Goal: Information Seeking & Learning: Learn about a topic

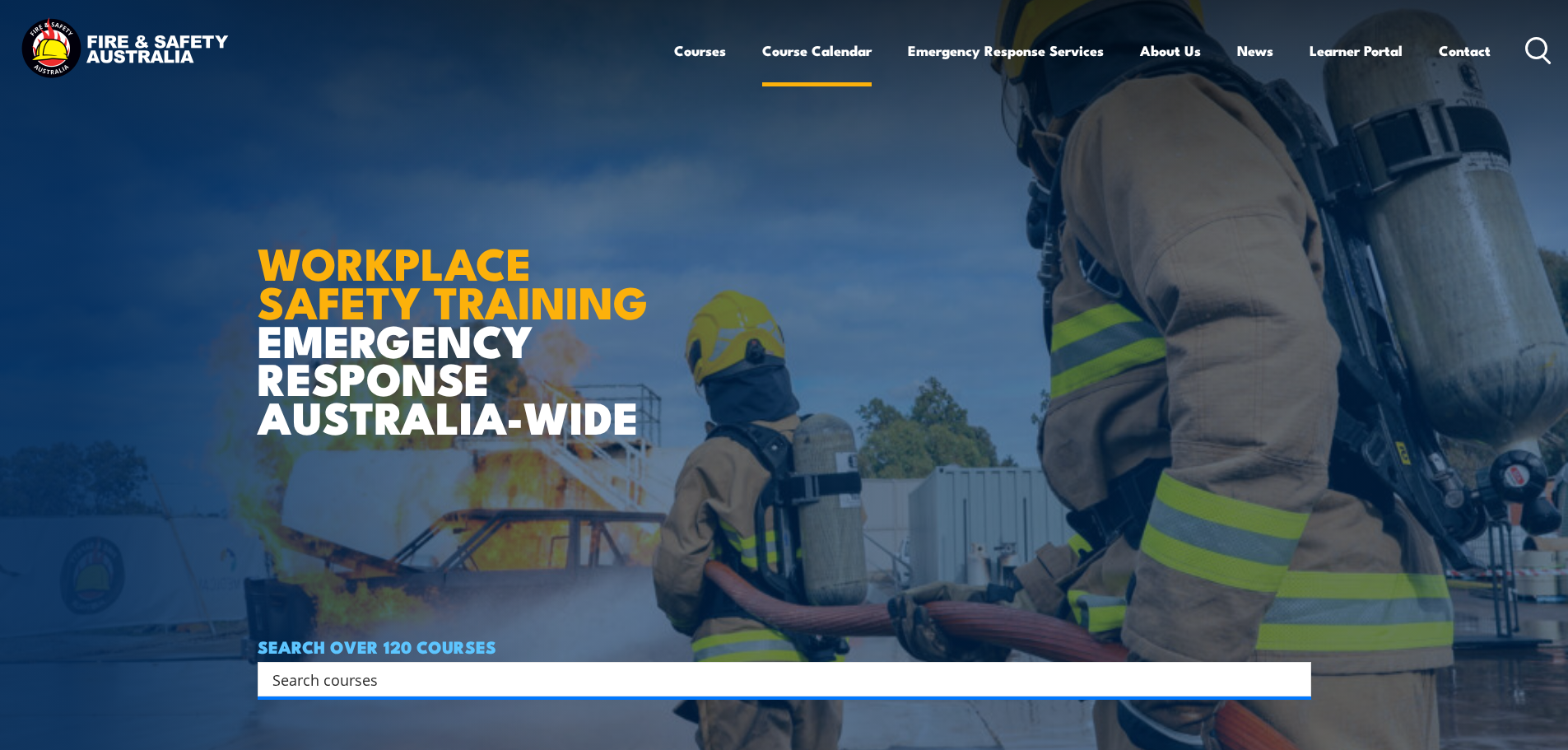
click at [821, 51] on link "Course Calendar" at bounding box center [816, 50] width 110 height 43
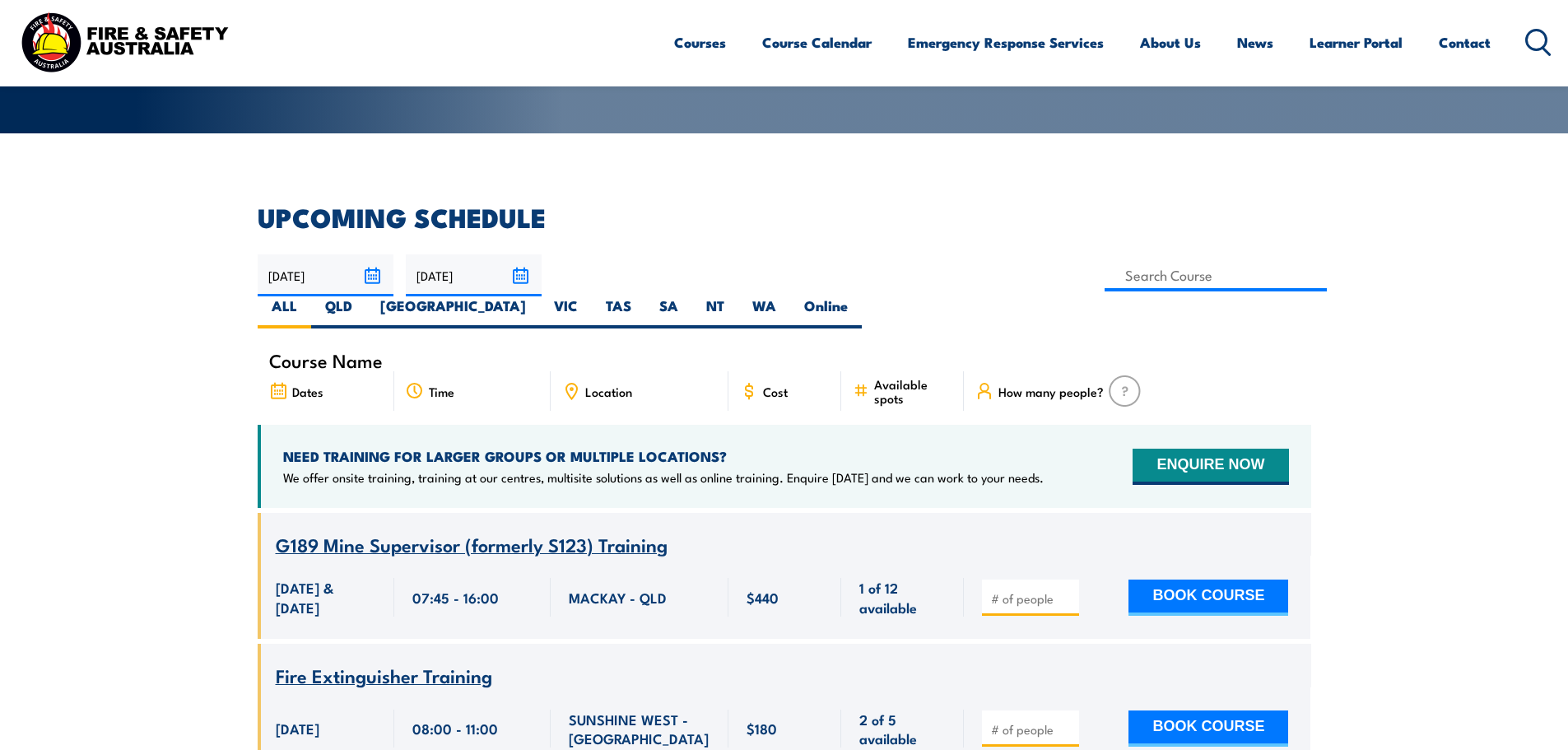
scroll to position [412, 0]
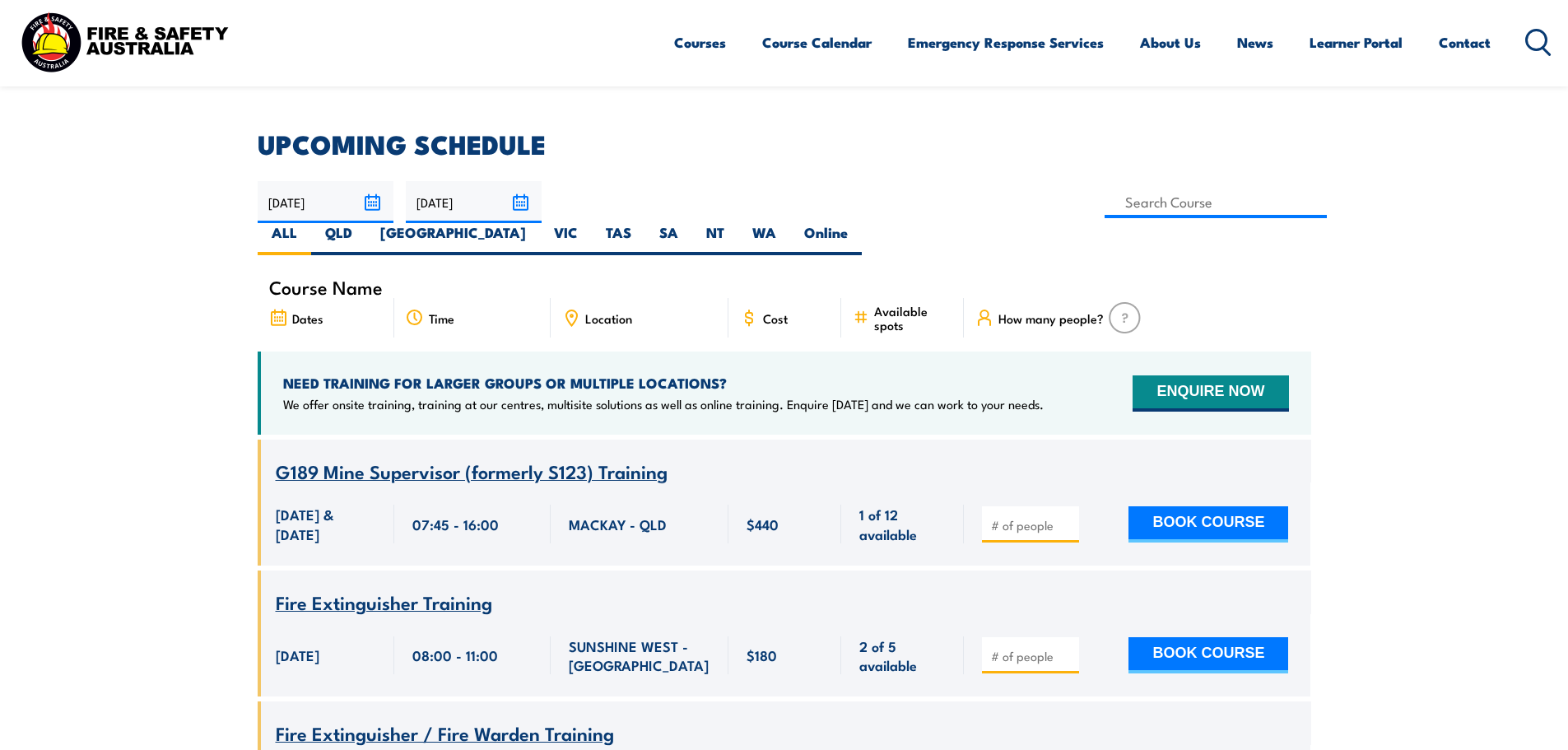
click at [348, 280] on span "Course Name" at bounding box center [325, 287] width 114 height 14
click at [318, 298] on div "Dates" at bounding box center [326, 318] width 136 height 40
click at [336, 280] on span "Course Name" at bounding box center [325, 287] width 114 height 14
click at [1105, 190] on input at bounding box center [1216, 202] width 223 height 32
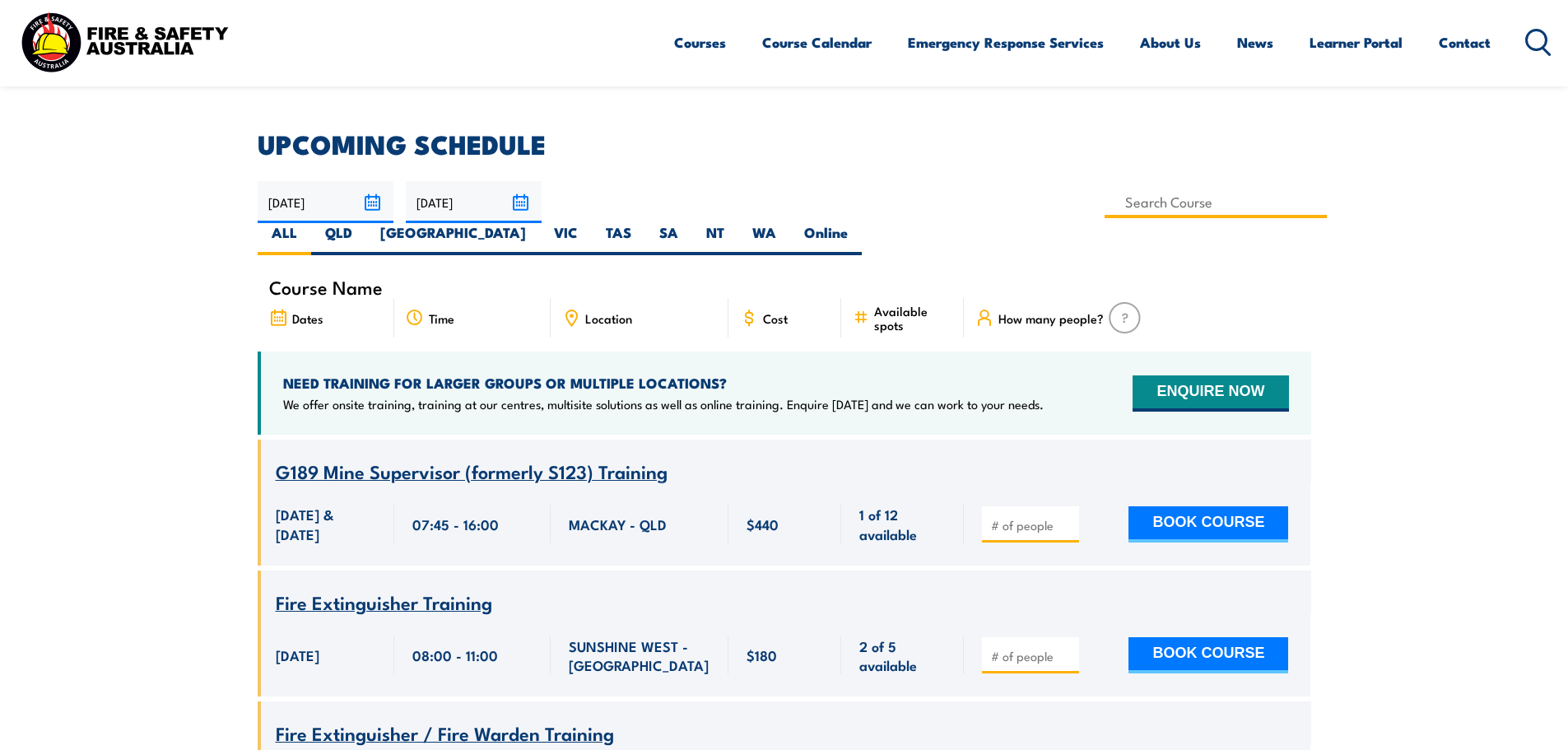
click at [1105, 193] on input at bounding box center [1216, 202] width 223 height 32
type input "Awareness of the Australasian Inter-service Incident Management System (AIIMS)"
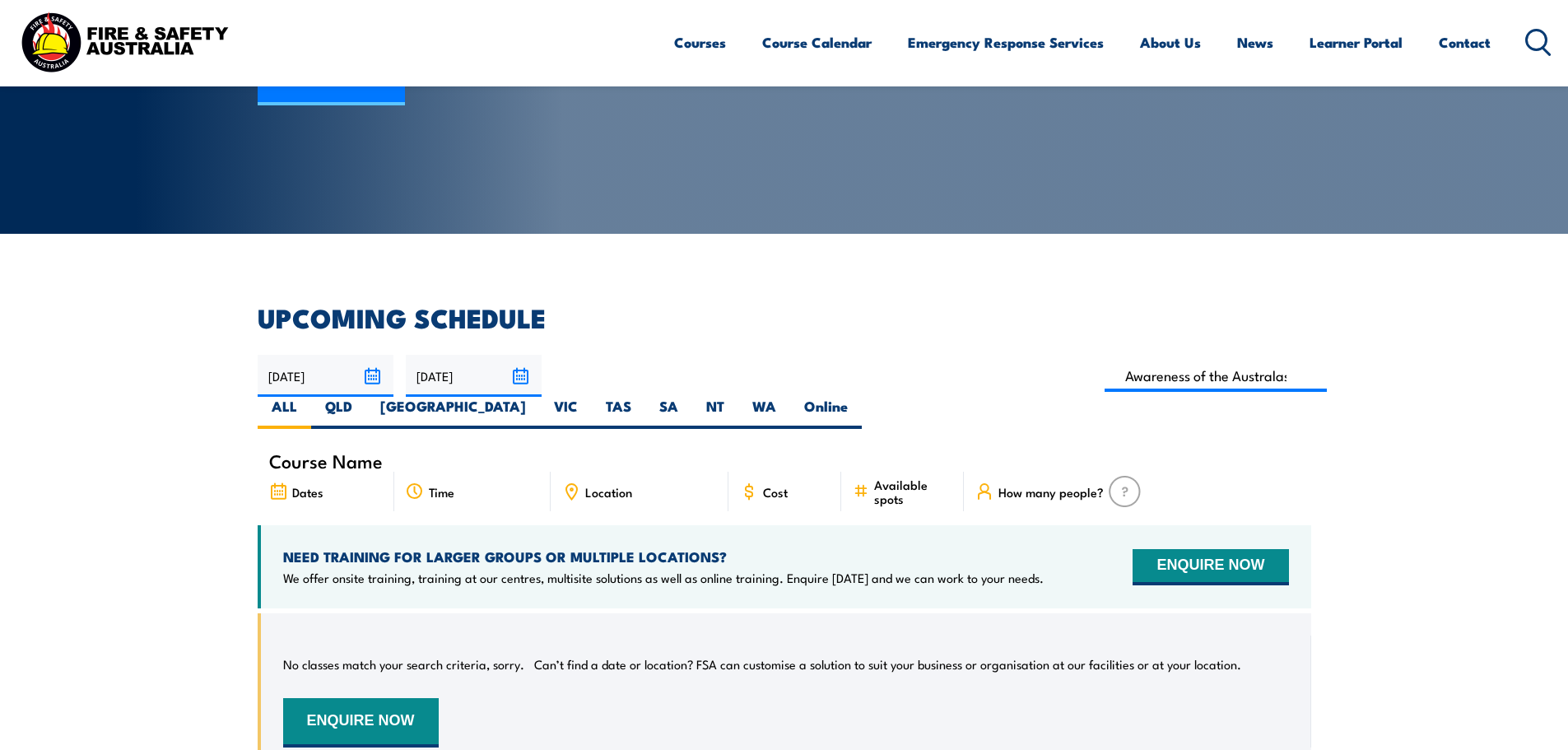
scroll to position [214, 0]
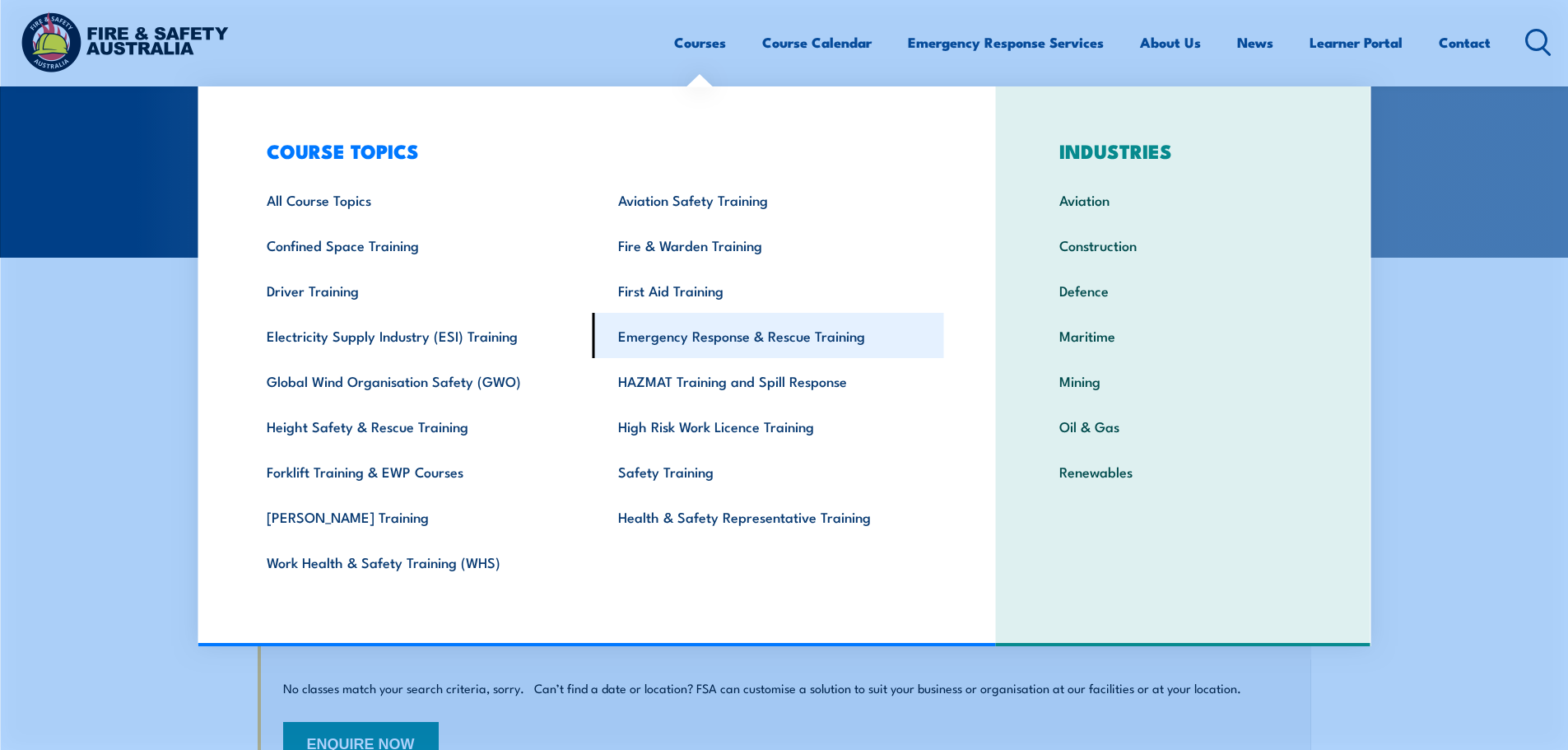
click at [673, 336] on link "Emergency Response & Rescue Training" at bounding box center [769, 336] width 352 height 45
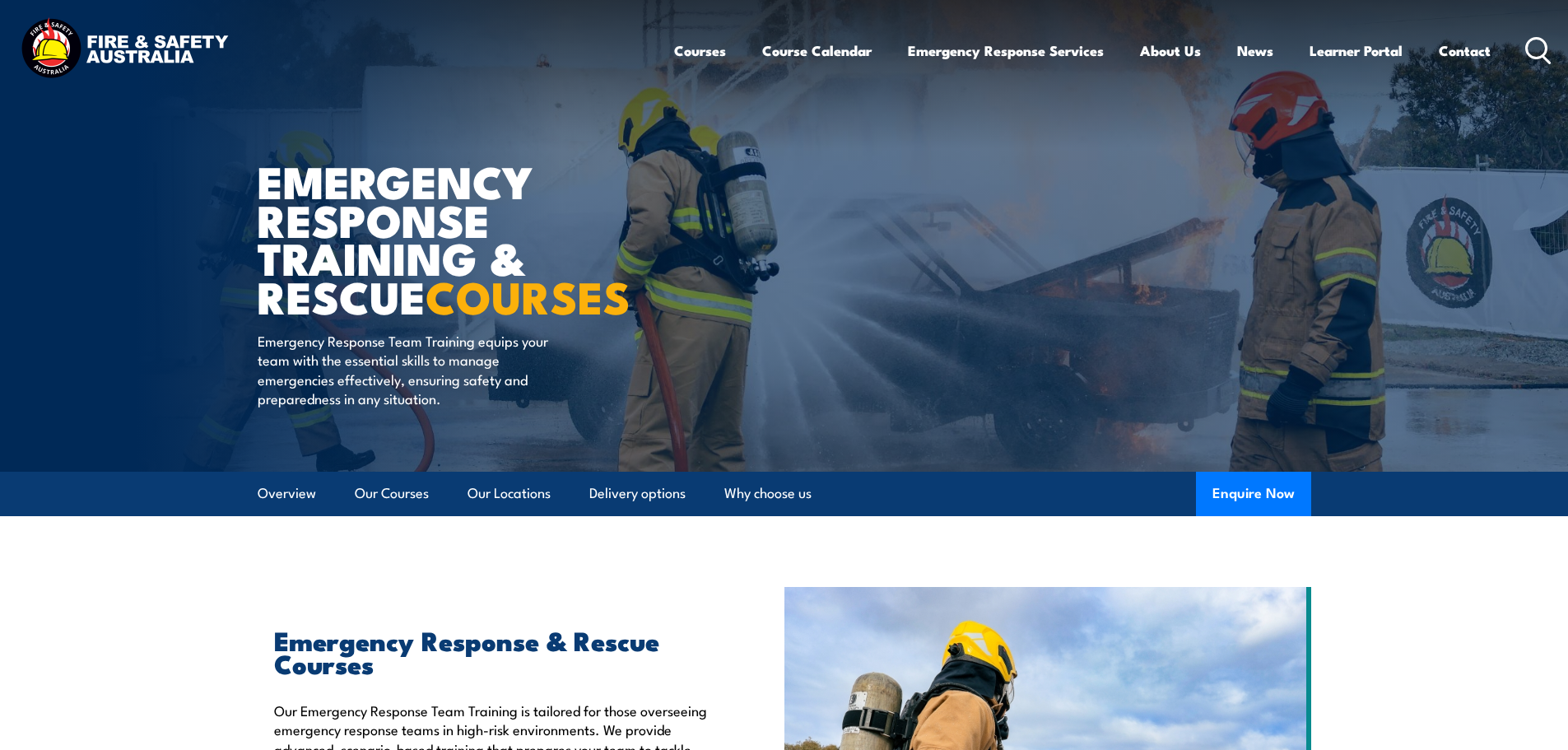
click at [1520, 42] on div "Courses Course Calendar Emergency Response Services Services Overview Emergency…" at bounding box center [1113, 50] width 878 height 71
click at [1534, 51] on icon at bounding box center [1538, 49] width 27 height 27
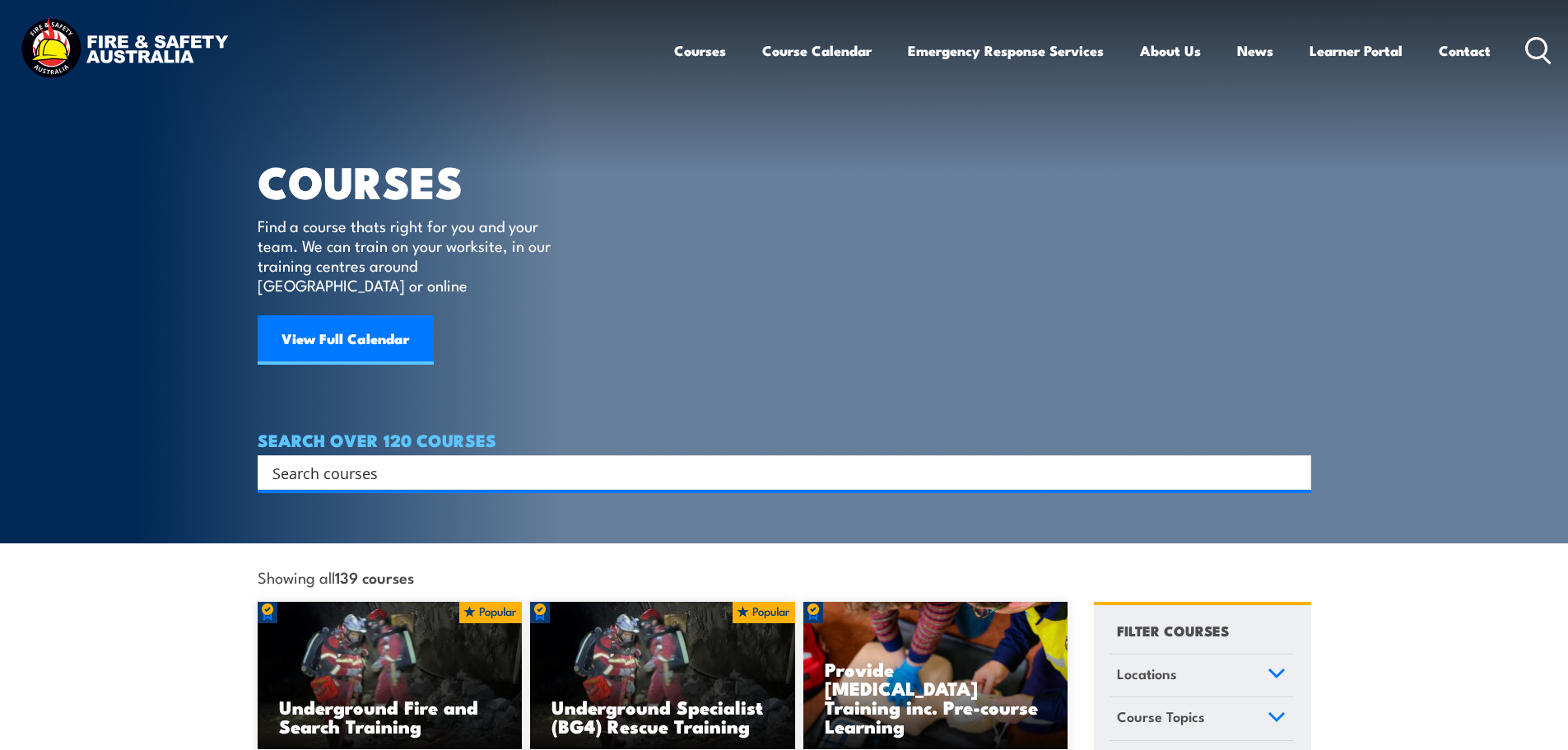
click at [428, 431] on h4 "SEARCH OVER 120 COURSES" at bounding box center [784, 440] width 1053 height 18
click at [413, 460] on input "Search input" at bounding box center [774, 472] width 1003 height 25
type input "AIIMS"
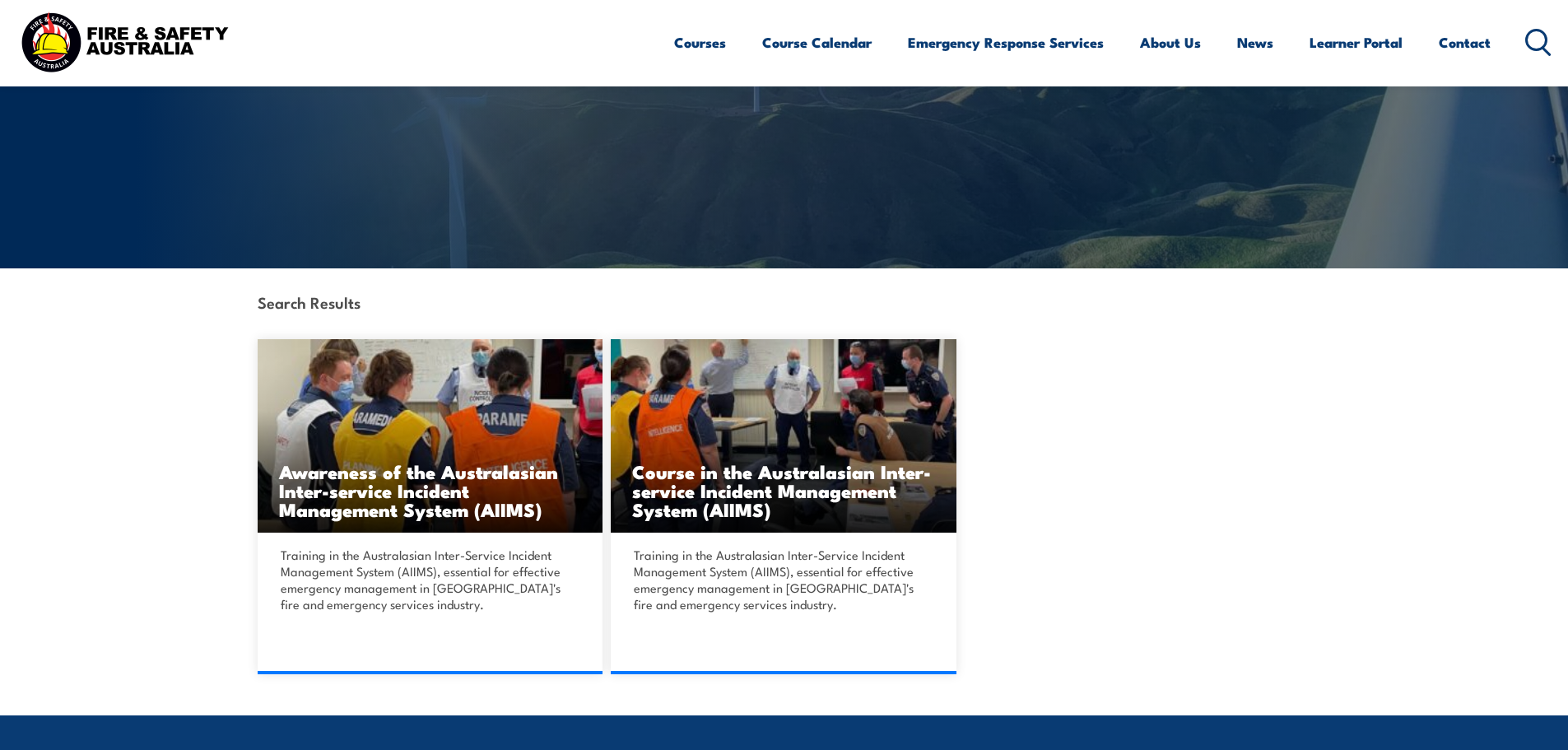
scroll to position [274, 0]
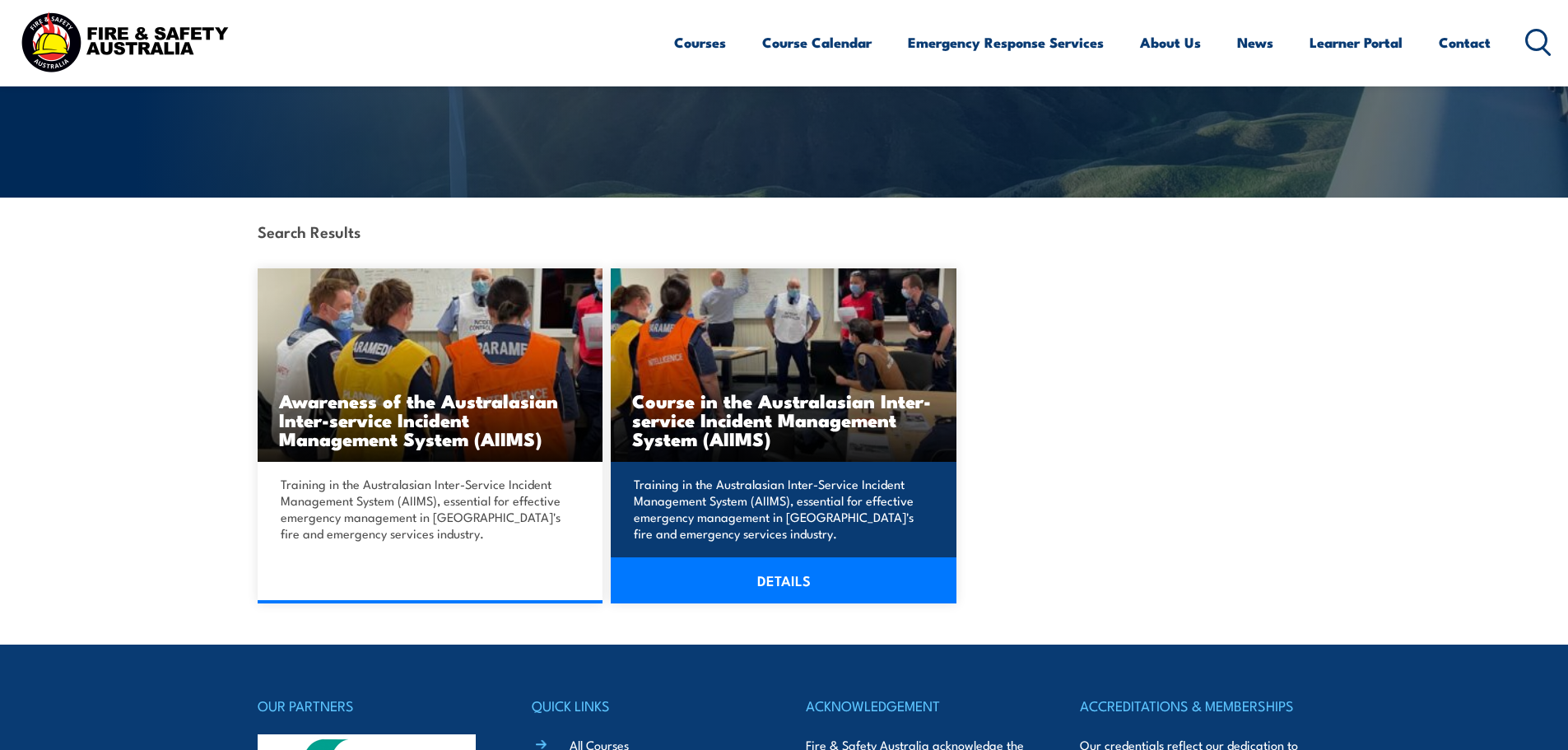
click at [772, 589] on link "DETAILS" at bounding box center [784, 580] width 346 height 46
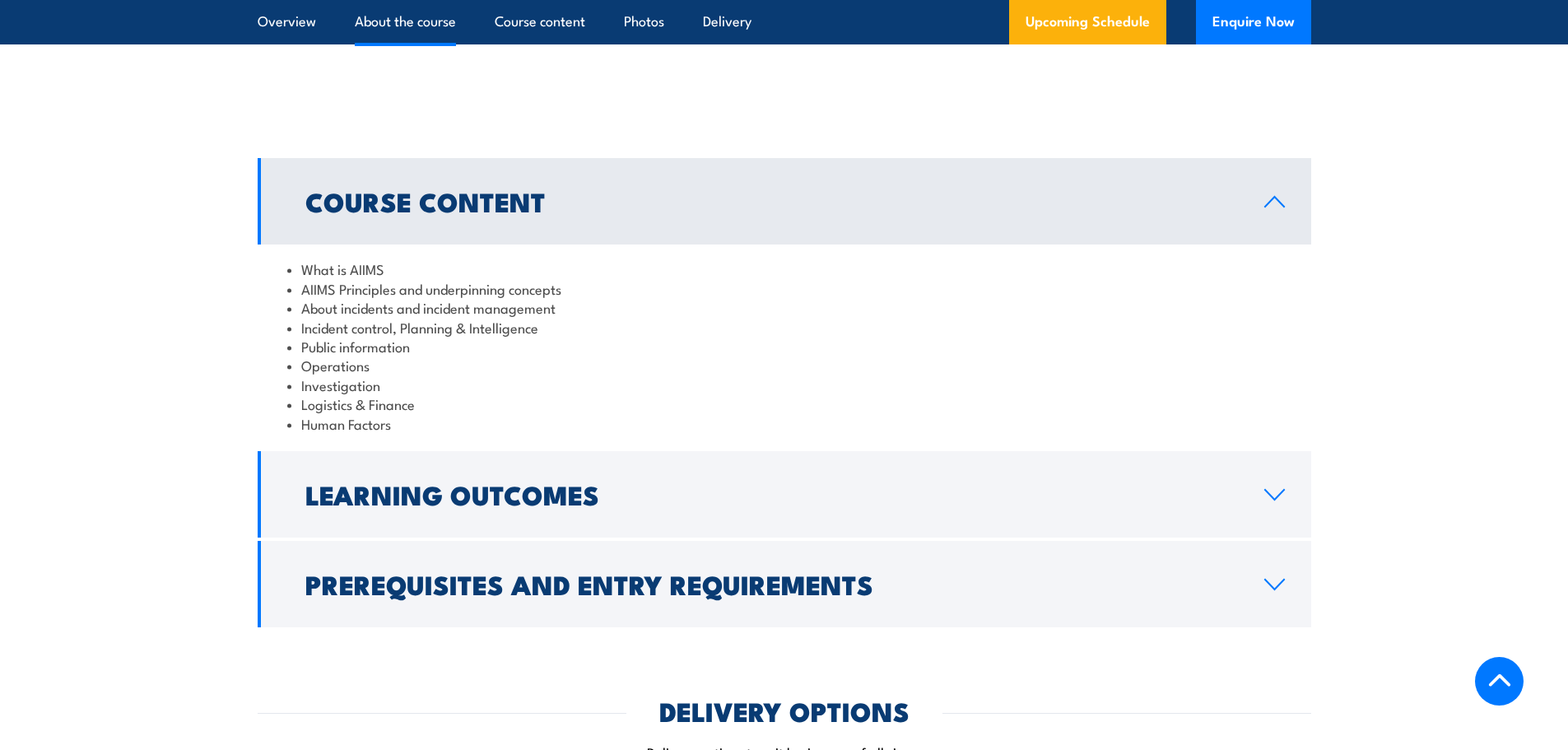
scroll to position [1449, 0]
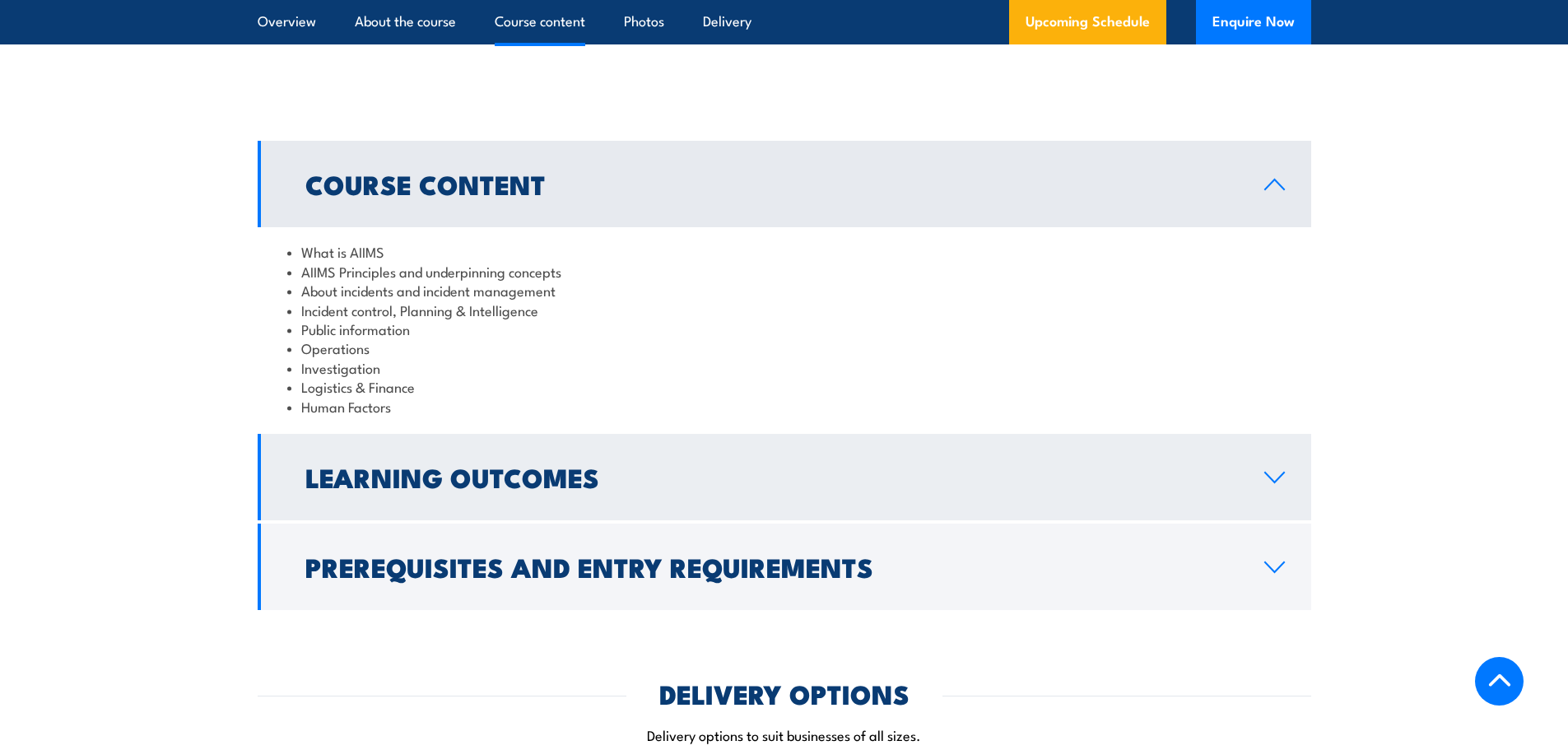
click at [1284, 471] on icon at bounding box center [1275, 477] width 22 height 13
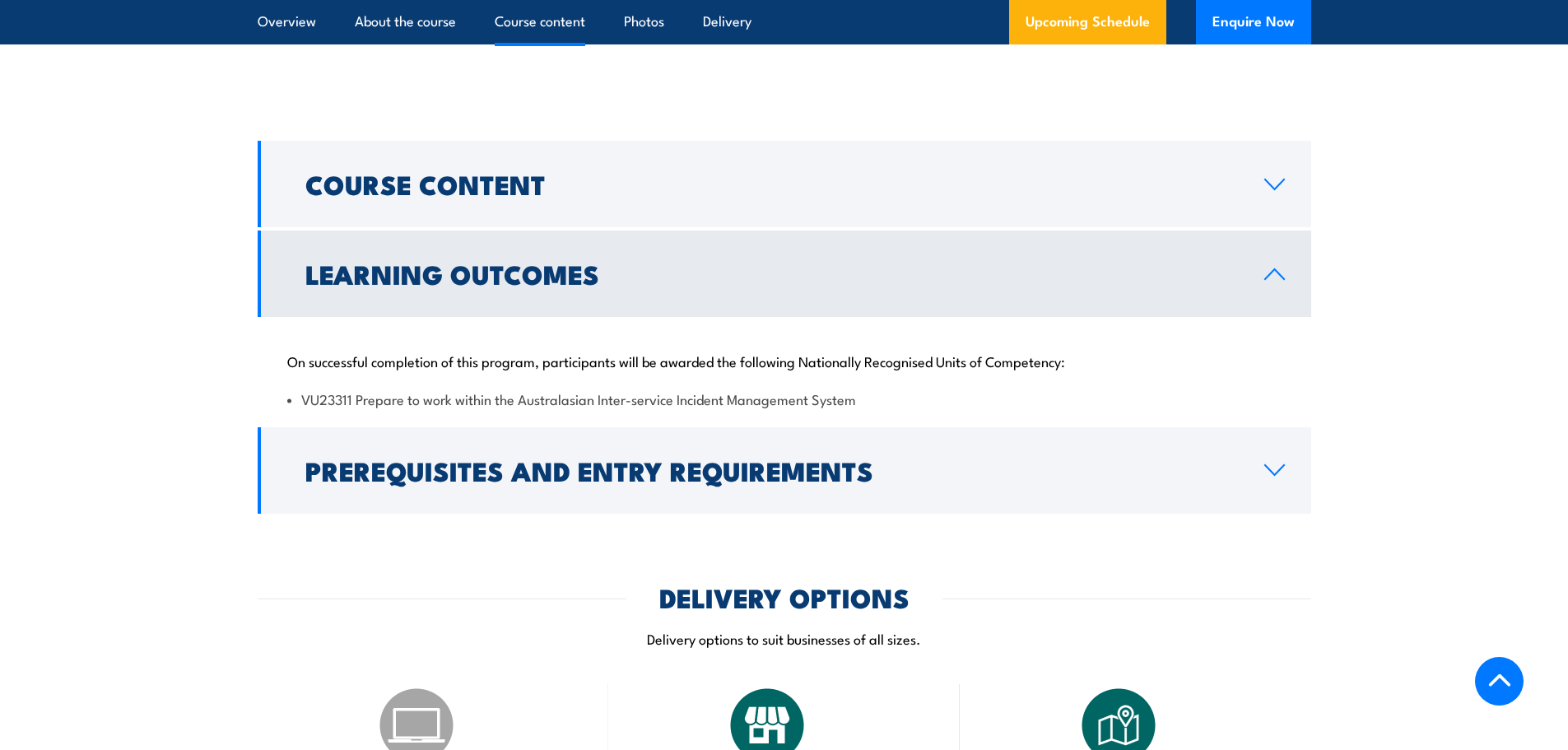
click at [1201, 406] on div "Course Content What is AIIMS AIIMS Principles and underpinning concepts About i…" at bounding box center [784, 326] width 1053 height 373
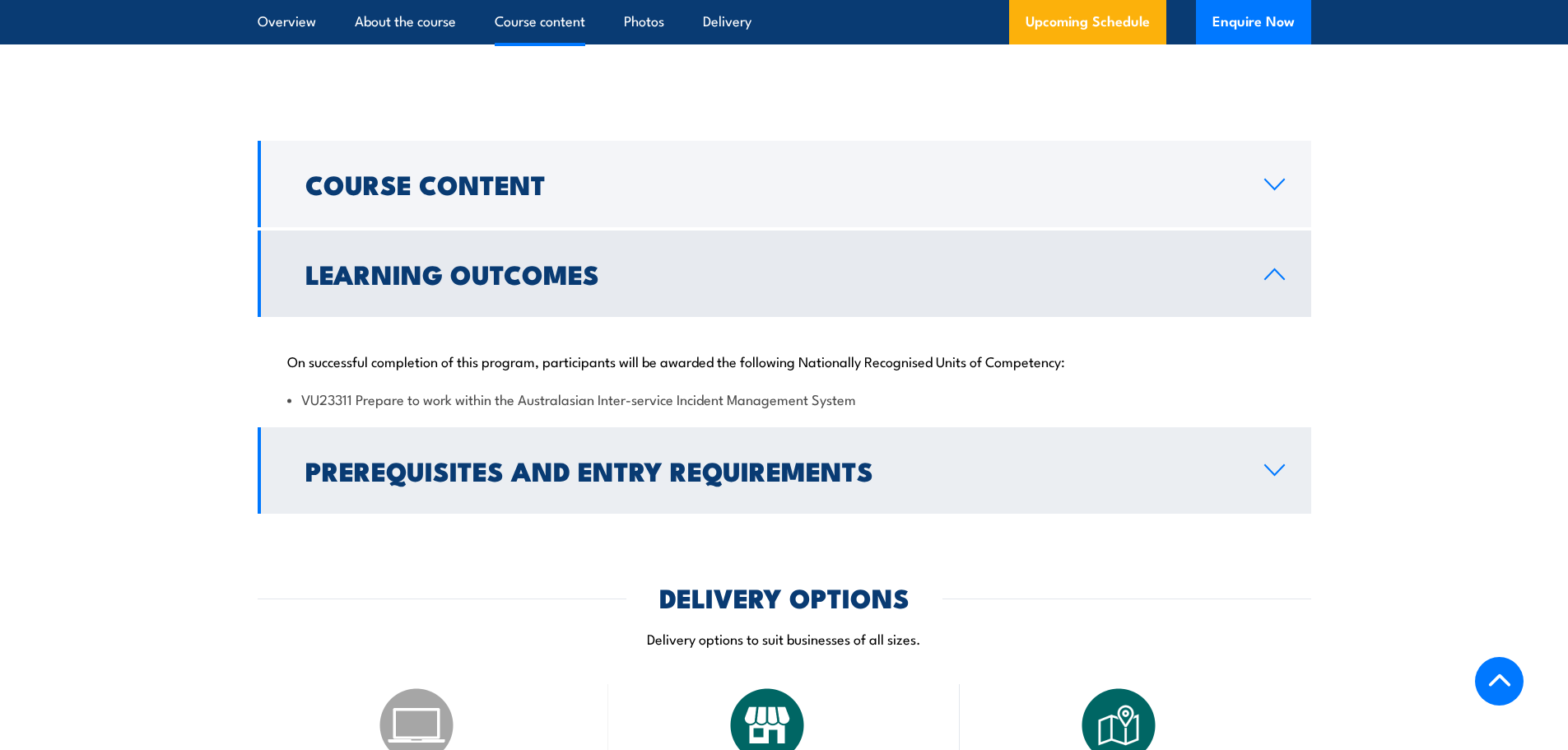
click at [1228, 458] on h2 "Prerequisites and Entry Requirements" at bounding box center [772, 469] width 933 height 23
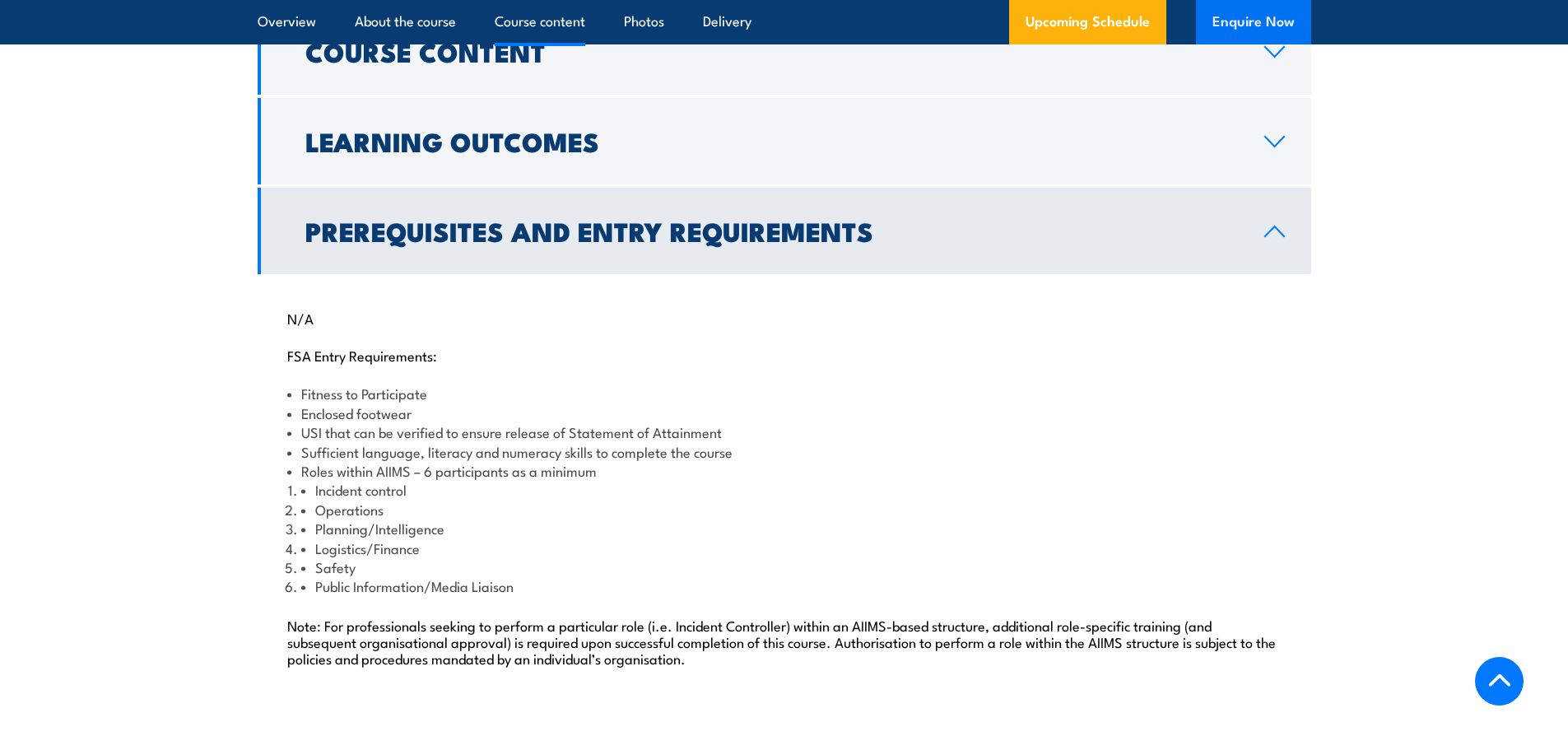
scroll to position [1532, 0]
